Goal: Task Accomplishment & Management: Manage account settings

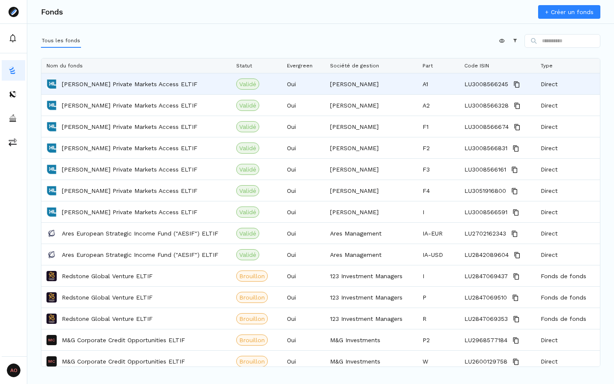
click at [180, 88] on div "[PERSON_NAME] Private Markets Access ELTIF" at bounding box center [137, 84] width 180 height 20
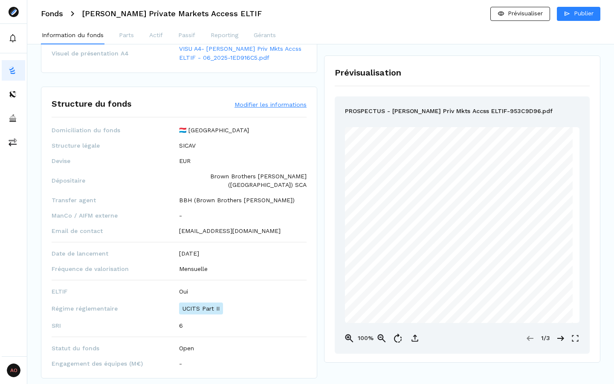
scroll to position [320, 0]
click at [276, 111] on div "Structure du fonds Modifier les informations Domiciliation du fonds 🇱🇺 Luxembou…" at bounding box center [179, 233] width 276 height 292
click at [266, 105] on button "Modifier les informations" at bounding box center [271, 104] width 72 height 9
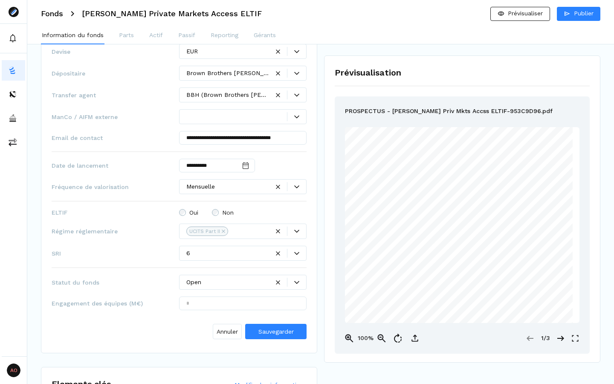
scroll to position [446, 0]
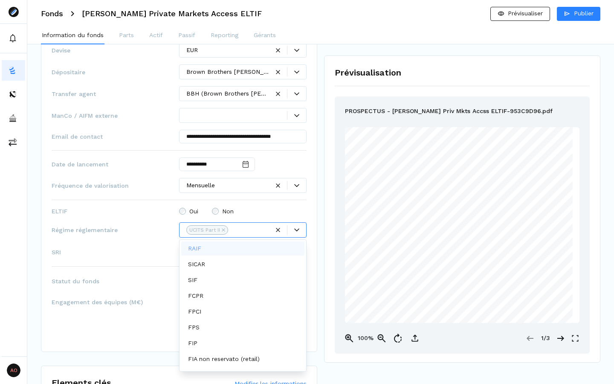
click at [246, 232] on div at bounding box center [250, 230] width 38 height 9
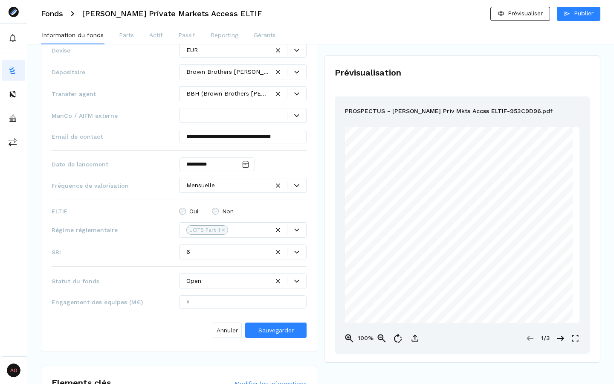
click at [96, 238] on div "**********" at bounding box center [179, 170] width 255 height 342
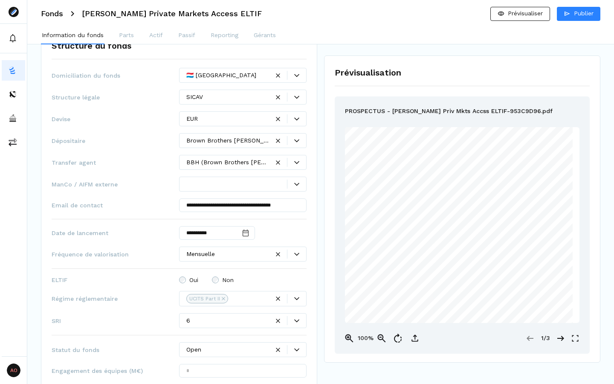
scroll to position [371, 0]
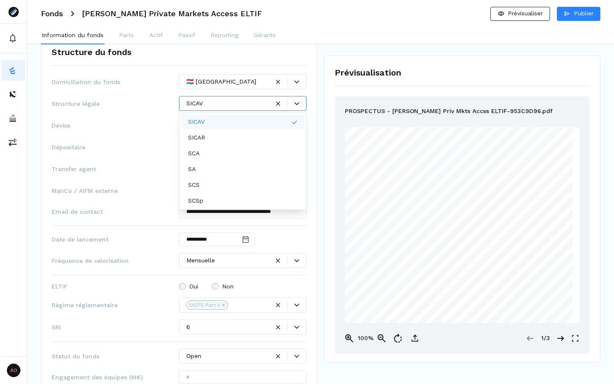
click at [230, 108] on div at bounding box center [227, 103] width 83 height 9
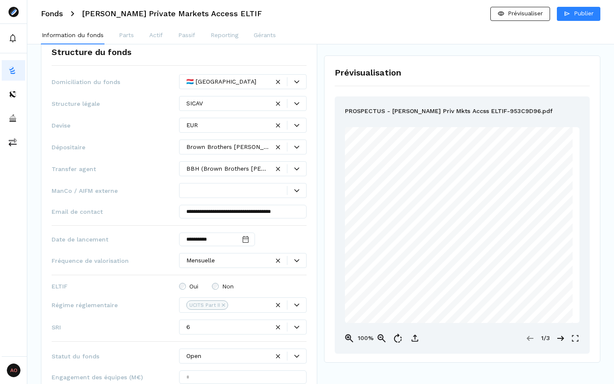
click at [112, 128] on span "Devise" at bounding box center [116, 125] width 128 height 9
click at [208, 104] on div at bounding box center [227, 103] width 83 height 9
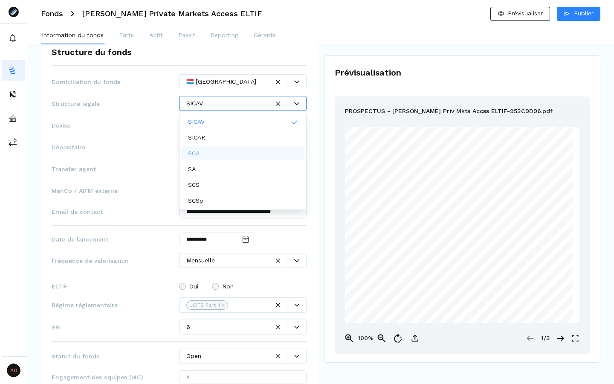
click at [122, 157] on div "**********" at bounding box center [179, 245] width 255 height 342
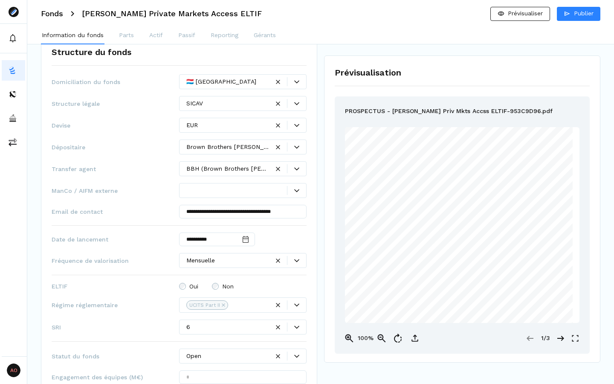
scroll to position [421, 0]
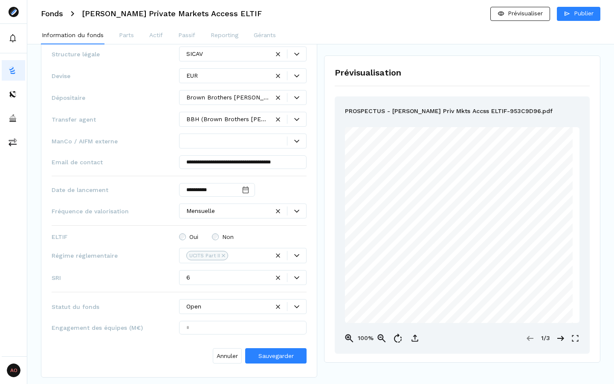
click at [238, 259] on div "UCITS Part II" at bounding box center [243, 255] width 128 height 15
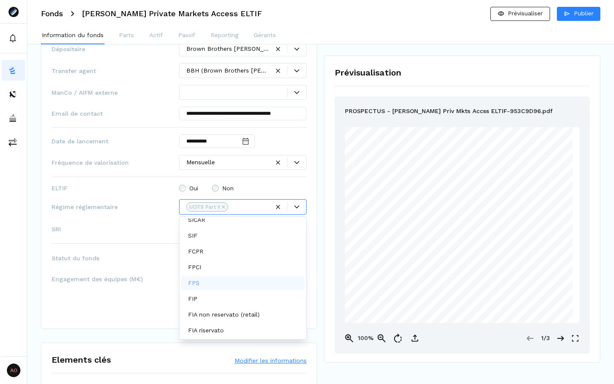
scroll to position [21, 0]
click at [75, 209] on span "Régime réglementaire" at bounding box center [116, 207] width 128 height 9
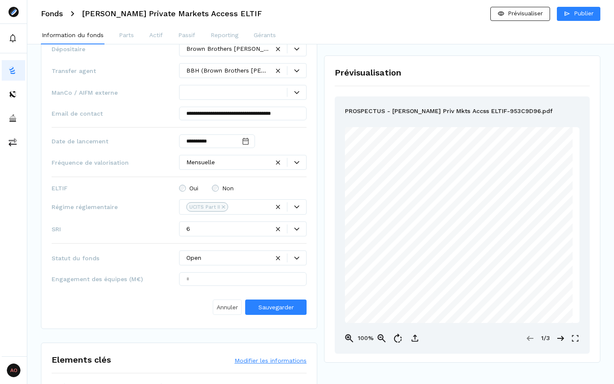
click at [221, 310] on span "Annuler" at bounding box center [227, 307] width 21 height 9
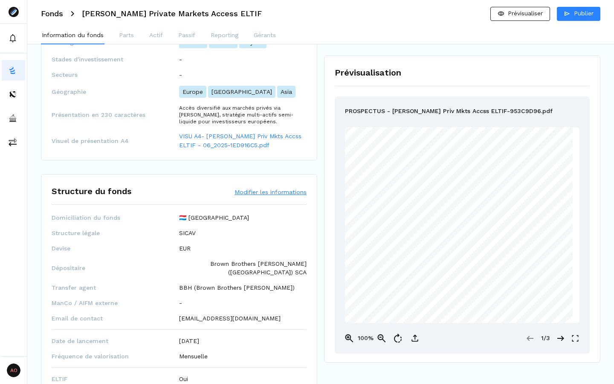
scroll to position [0, 0]
